Goal: Information Seeking & Learning: Learn about a topic

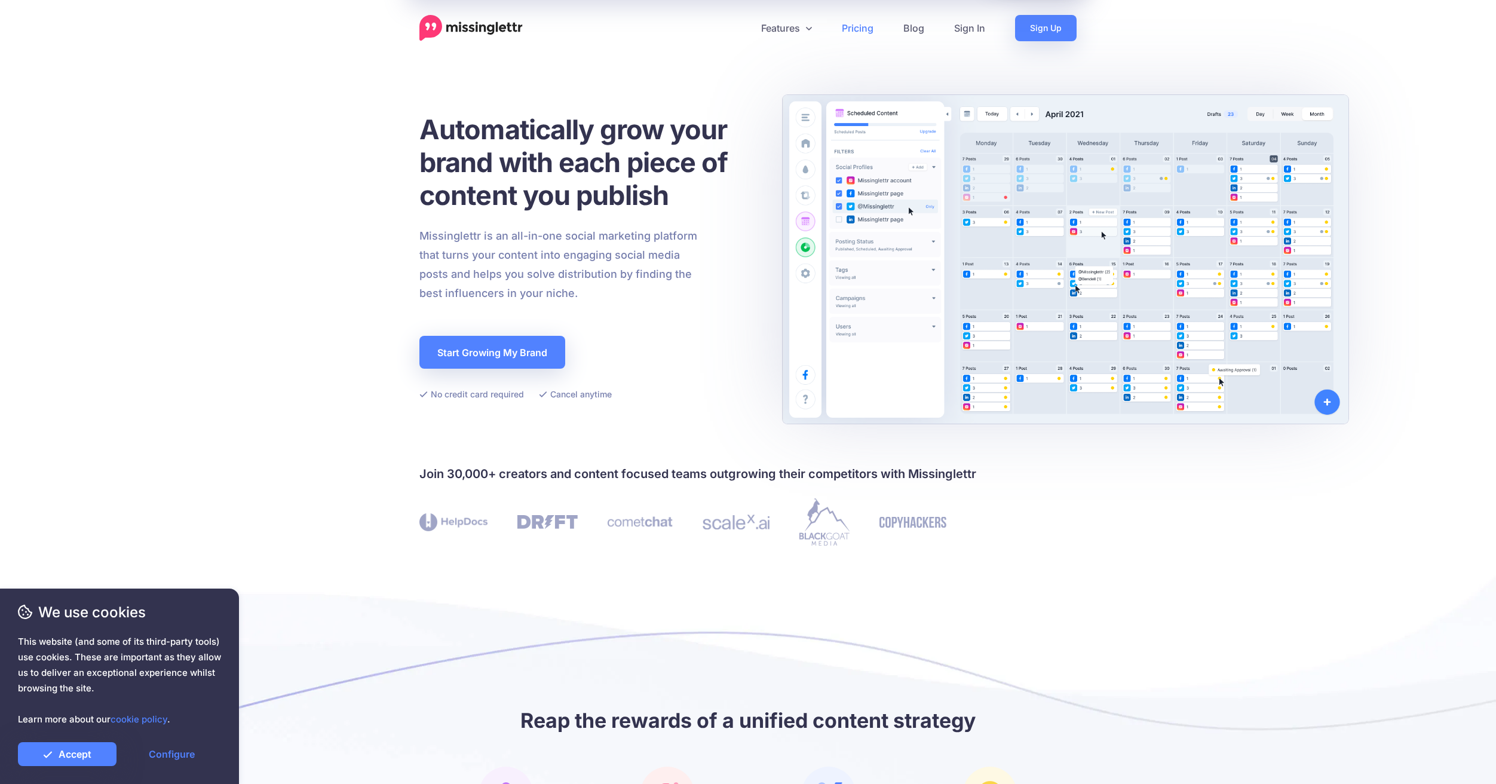
click at [846, 32] on link "Pricing" at bounding box center [858, 28] width 62 height 26
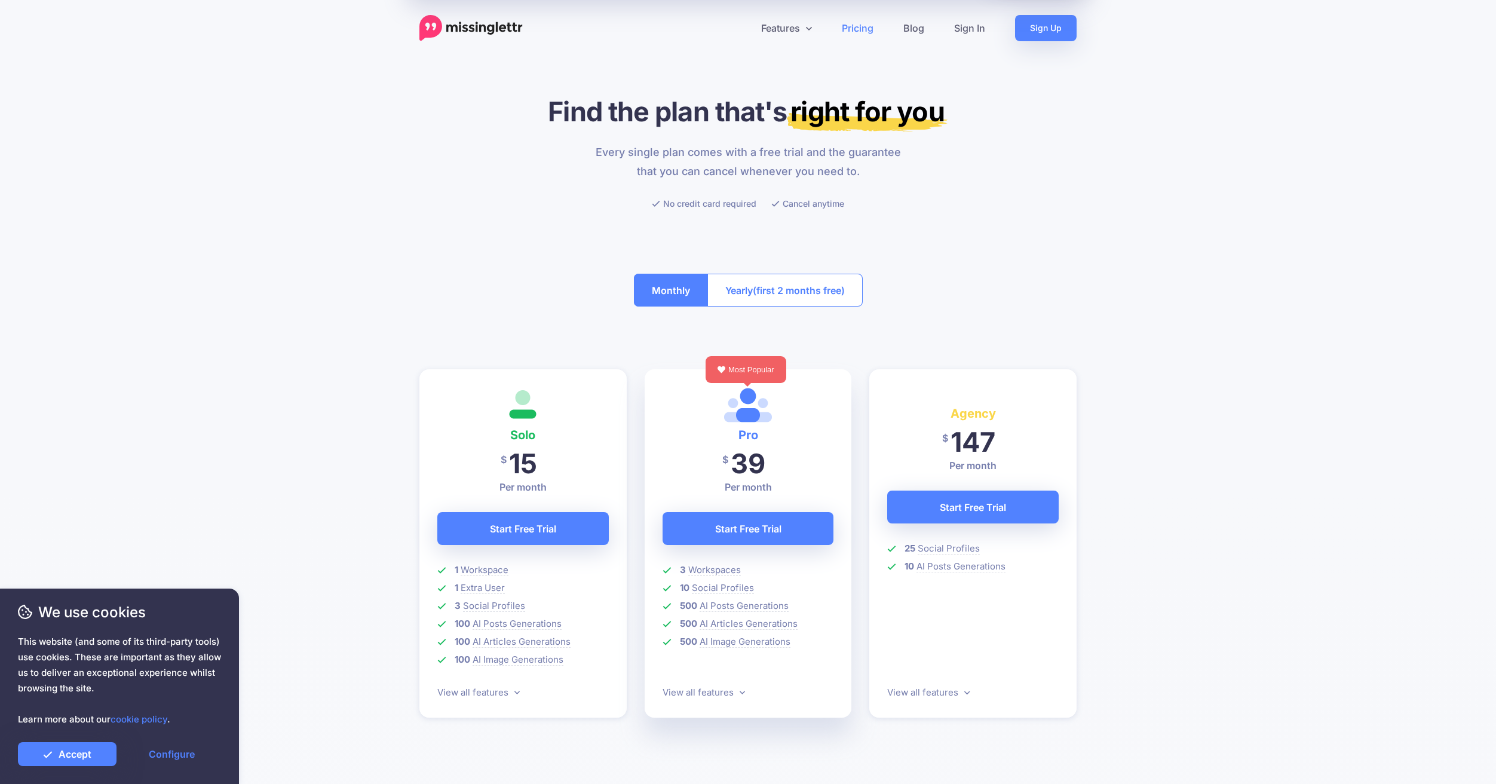
click at [434, 25] on img at bounding box center [470, 28] width 103 height 26
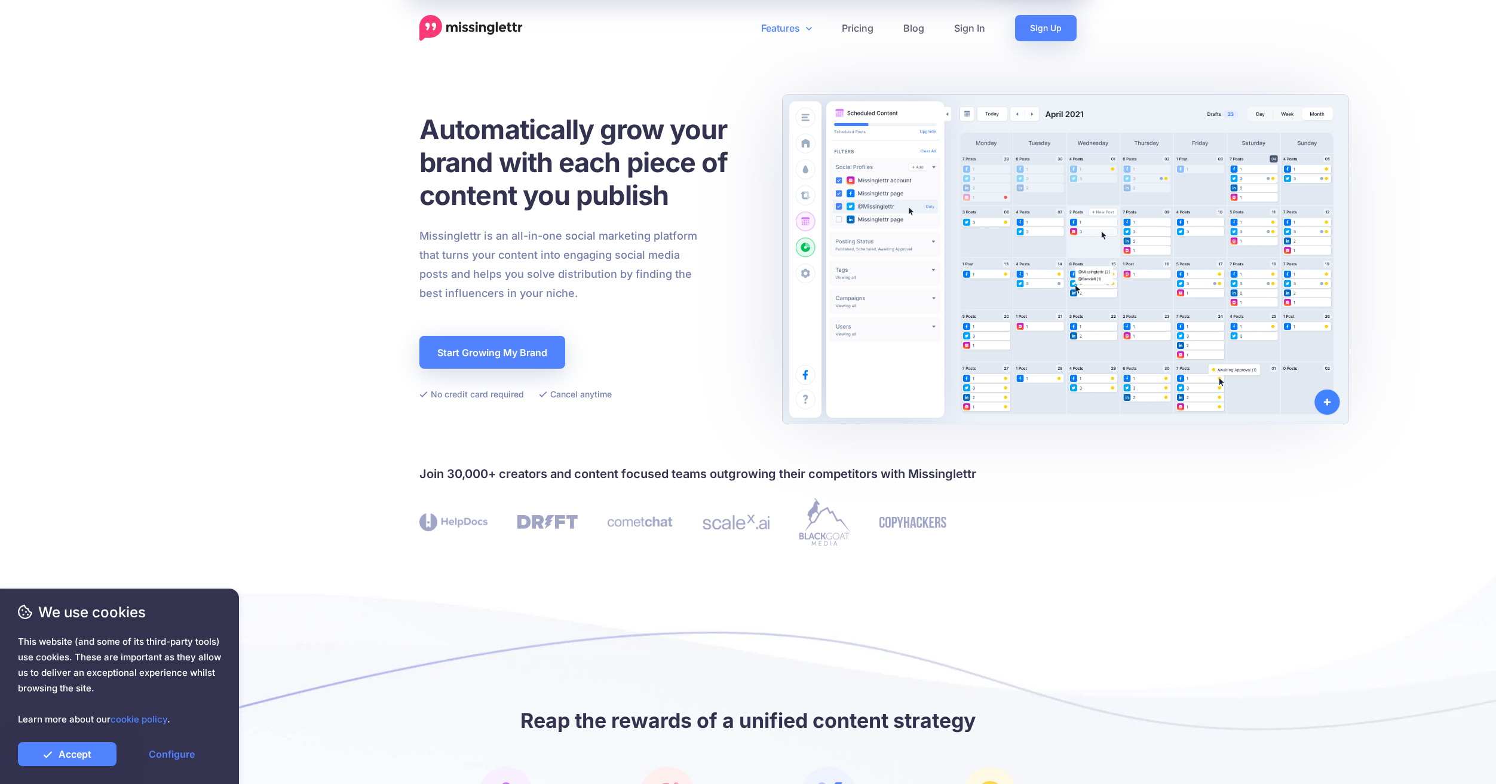
click at [786, 22] on link "Features" at bounding box center [786, 28] width 81 height 26
